Goal: Task Accomplishment & Management: Manage account settings

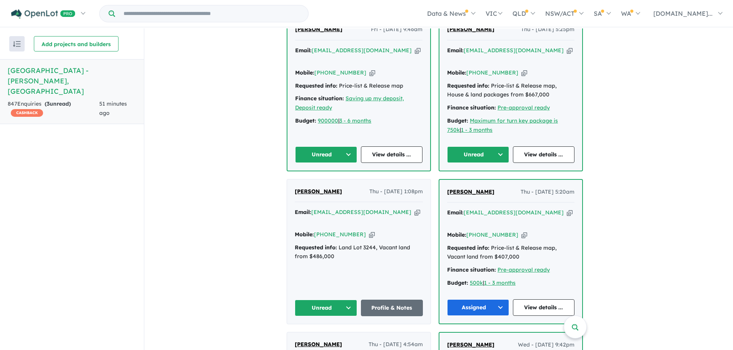
scroll to position [385, 0]
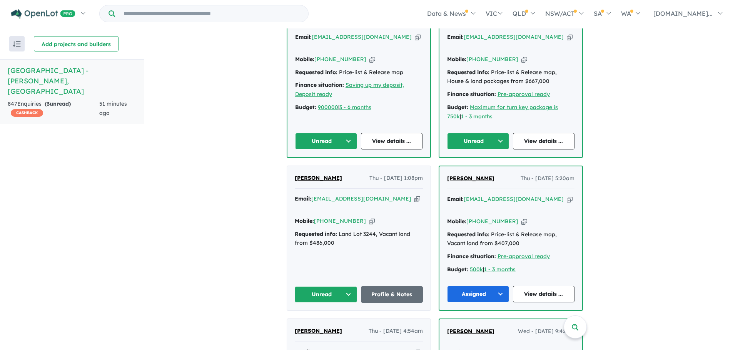
click at [414, 195] on icon "button" at bounding box center [417, 199] width 6 height 8
click at [350, 287] on button "Unread" at bounding box center [326, 295] width 62 height 17
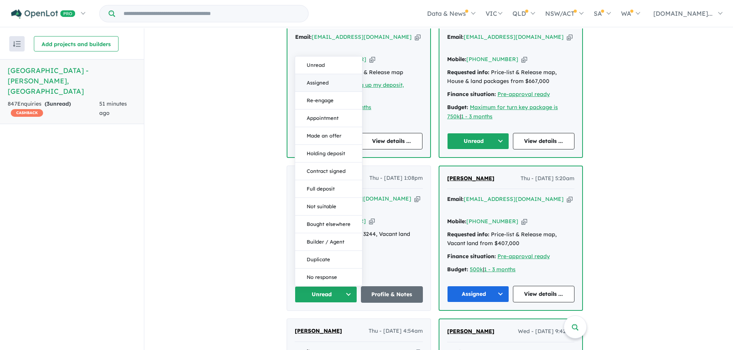
click at [332, 74] on button "Assigned" at bounding box center [328, 83] width 67 height 18
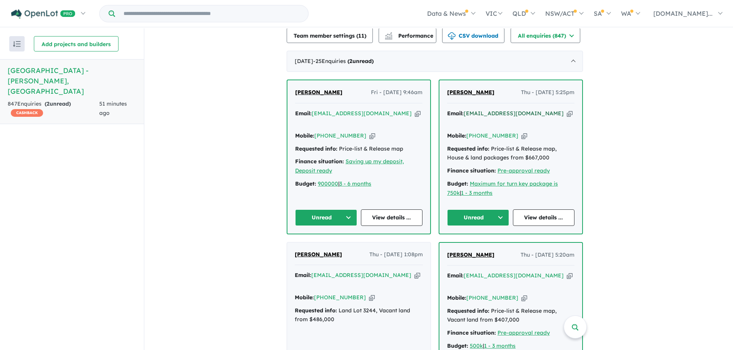
scroll to position [308, 0]
click at [566, 110] on icon "button" at bounding box center [569, 114] width 6 height 8
drag, startPoint x: 367, startPoint y: 114, endPoint x: 369, endPoint y: 111, distance: 4.4
click at [369, 132] on icon "button" at bounding box center [372, 136] width 6 height 8
click at [566, 110] on icon "button" at bounding box center [569, 114] width 6 height 8
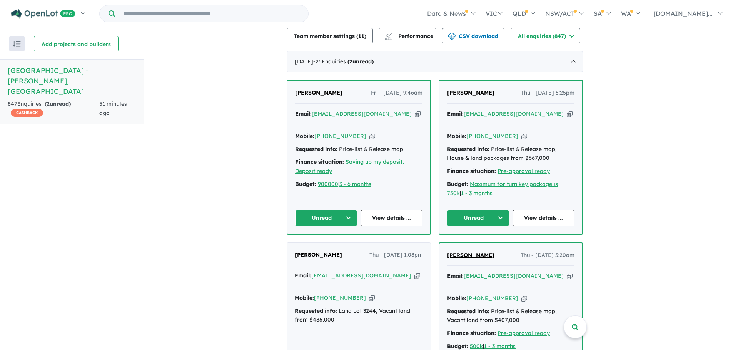
drag, startPoint x: 491, startPoint y: 81, endPoint x: 446, endPoint y: 80, distance: 45.0
click at [446, 81] on div "[PERSON_NAME] Thu - [DATE] 5:25pm Email: [EMAIL_ADDRESS][DOMAIN_NAME] Copied! M…" at bounding box center [510, 157] width 143 height 153
drag, startPoint x: 503, startPoint y: 198, endPoint x: 503, endPoint y: 203, distance: 4.3
click at [506, 210] on button "Unread" at bounding box center [478, 218] width 62 height 17
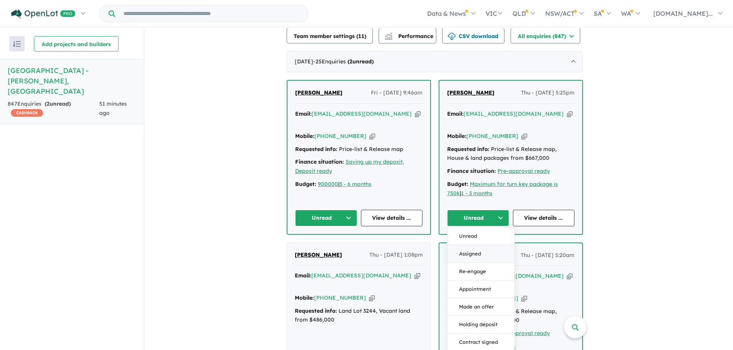
click at [495, 245] on button "Assigned" at bounding box center [480, 254] width 67 height 18
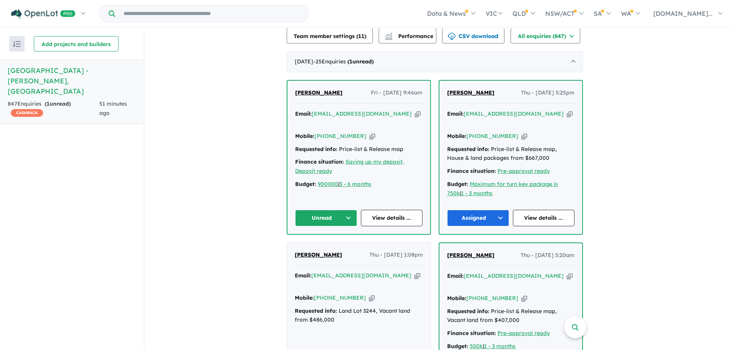
click at [415, 110] on icon "button" at bounding box center [418, 114] width 6 height 8
drag, startPoint x: 365, startPoint y: 119, endPoint x: 378, endPoint y: 92, distance: 30.1
click at [369, 132] on icon "button" at bounding box center [372, 136] width 6 height 8
click at [521, 132] on icon "button" at bounding box center [524, 136] width 6 height 8
click at [369, 132] on icon "button" at bounding box center [372, 136] width 6 height 8
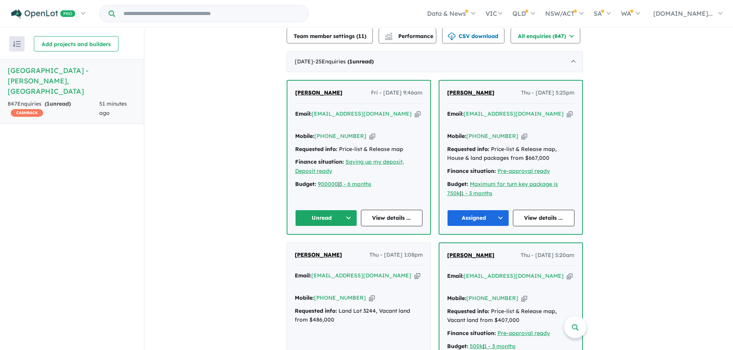
click at [415, 110] on icon "button" at bounding box center [418, 114] width 6 height 8
drag, startPoint x: 365, startPoint y: 118, endPoint x: 367, endPoint y: 114, distance: 4.5
click at [369, 132] on icon "button" at bounding box center [372, 136] width 6 height 8
drag, startPoint x: 340, startPoint y: 82, endPoint x: 302, endPoint y: 73, distance: 39.4
click at [293, 81] on div "[PERSON_NAME] Fri - [DATE] 9:46am Email: [EMAIL_ADDRESS][DOMAIN_NAME] Copied! M…" at bounding box center [358, 157] width 143 height 153
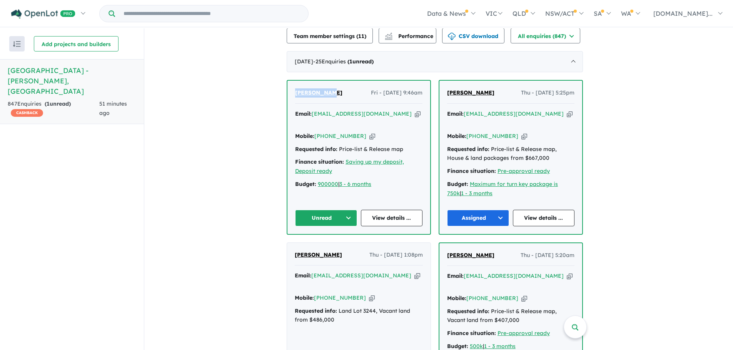
copy span "[PERSON_NAME]"
click at [353, 210] on button "Unread" at bounding box center [326, 218] width 62 height 17
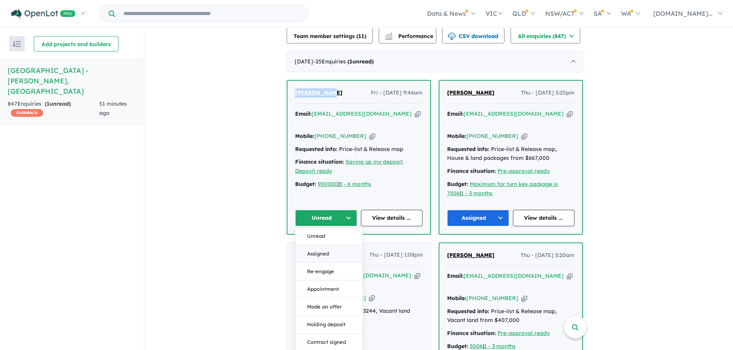
click at [332, 245] on button "Assigned" at bounding box center [328, 254] width 67 height 18
